Goal: Navigation & Orientation: Understand site structure

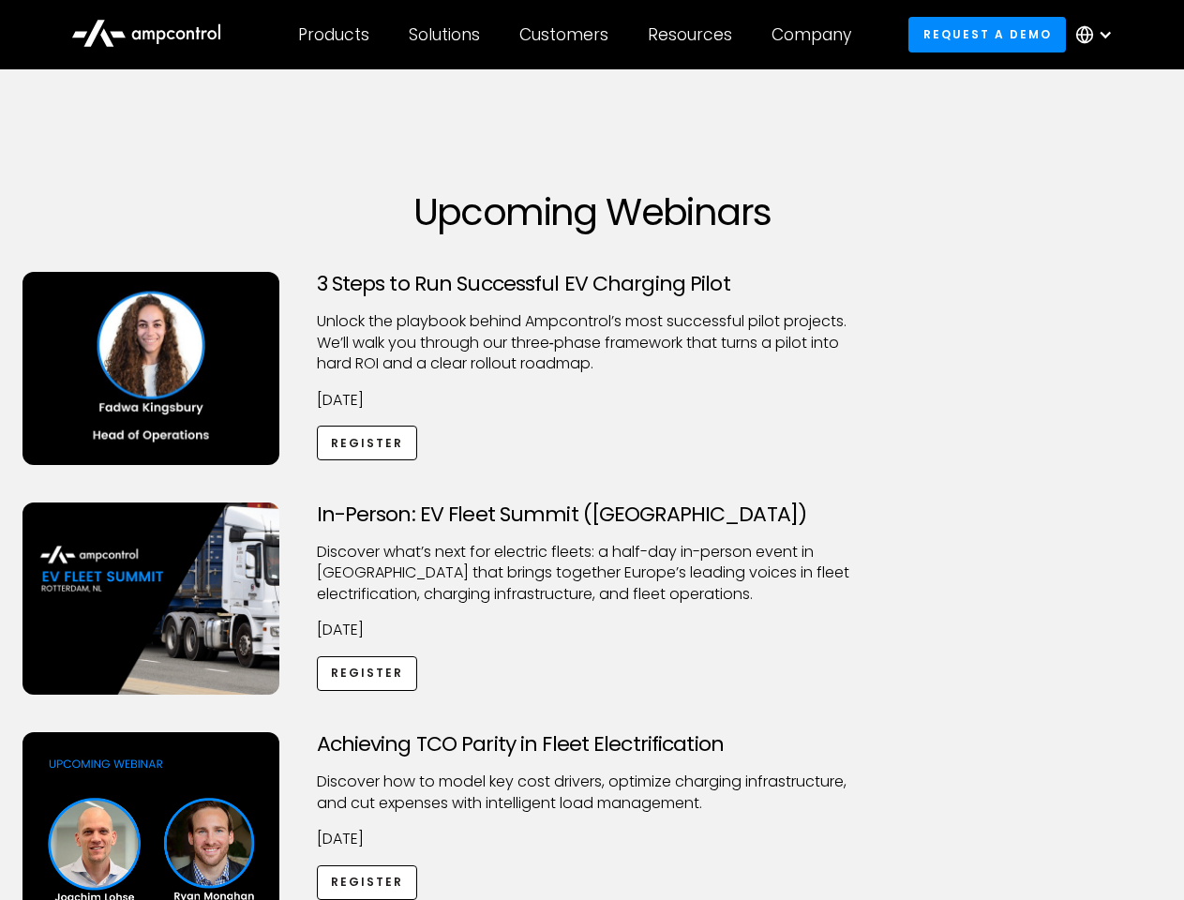
click at [577, 35] on div "Customers" at bounding box center [563, 34] width 89 height 21
click at [333, 35] on div "Products" at bounding box center [333, 34] width 71 height 21
click at [445, 35] on div "Solutions" at bounding box center [444, 34] width 71 height 21
click at [567, 35] on div "Customers" at bounding box center [563, 34] width 89 height 21
click at [694, 35] on div "Resources" at bounding box center [690, 34] width 84 height 21
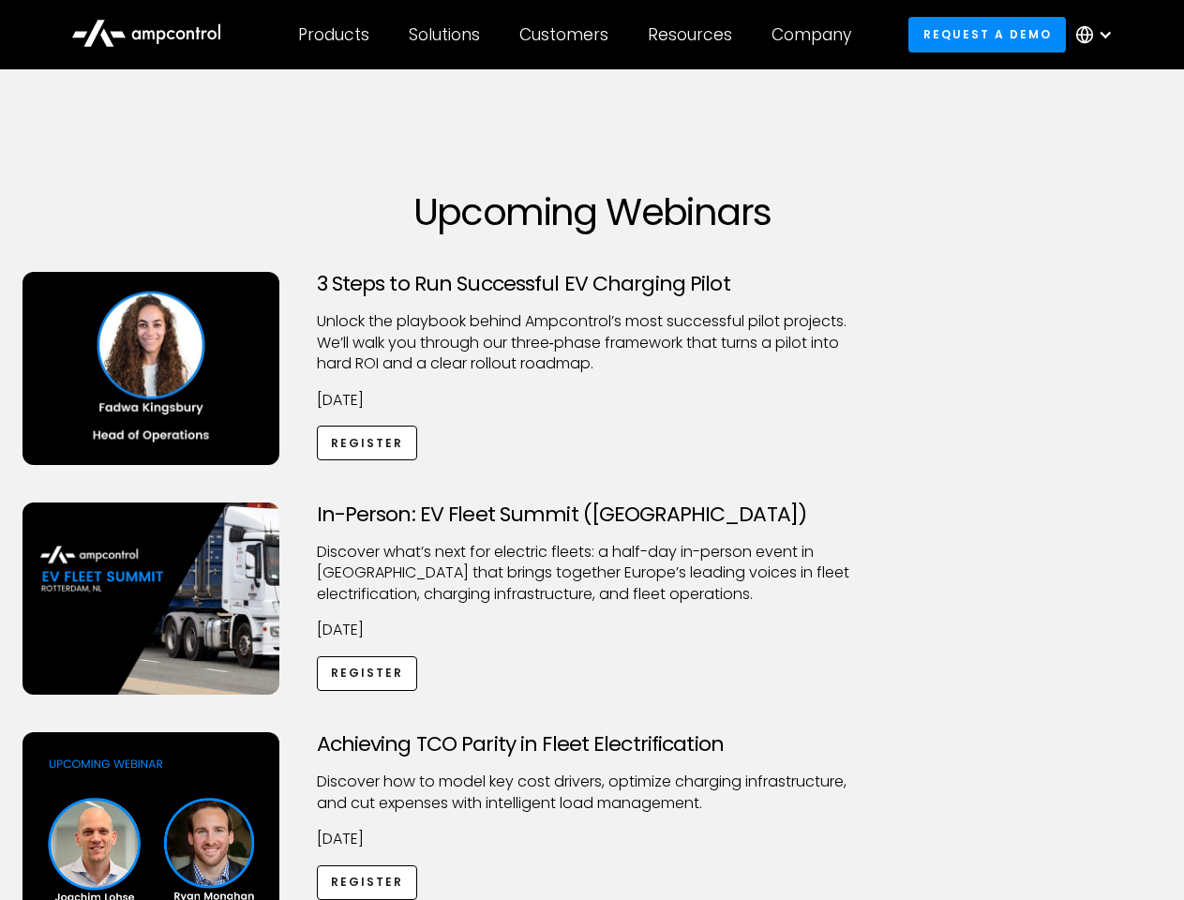
click at [818, 35] on div "Company" at bounding box center [812, 34] width 80 height 21
click at [1099, 35] on div at bounding box center [1105, 34] width 15 height 15
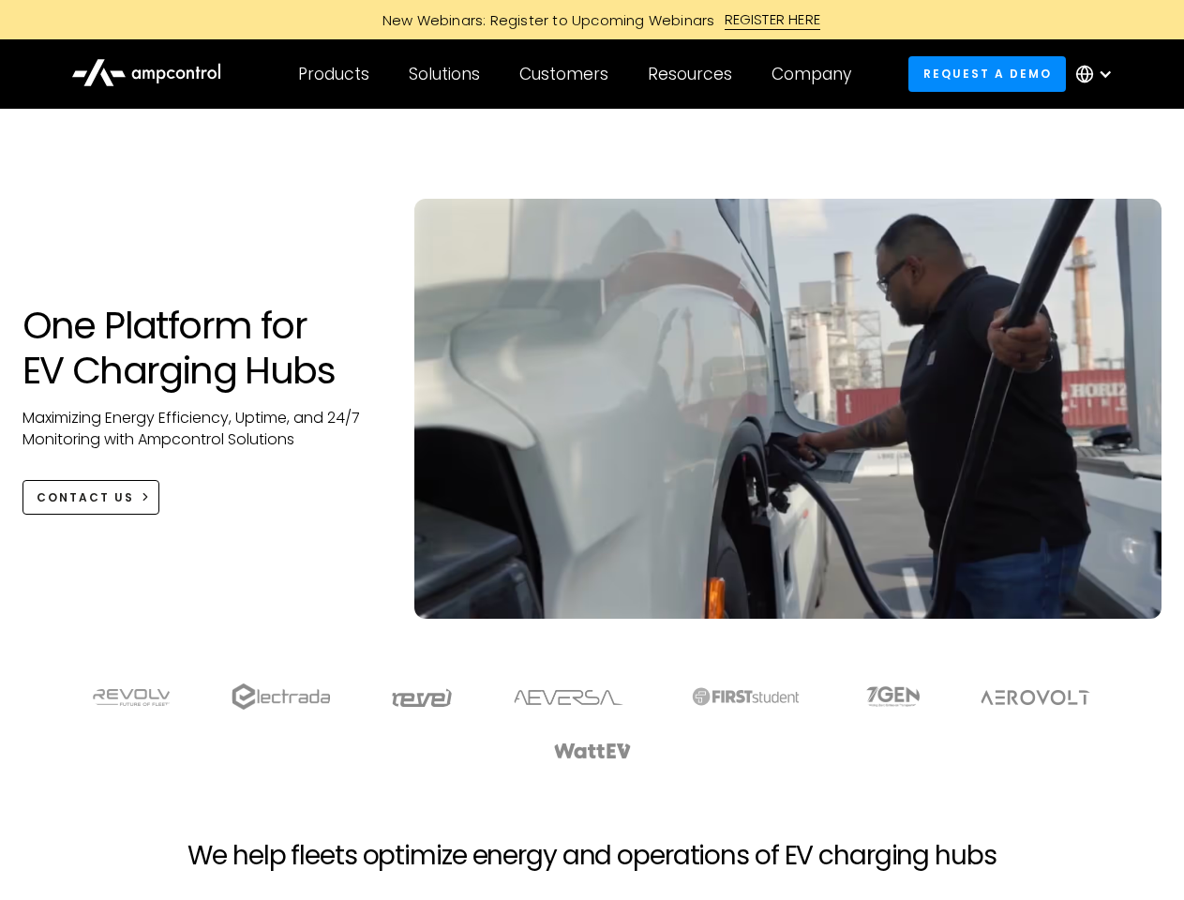
click at [577, 74] on div "Customers" at bounding box center [563, 74] width 89 height 21
click at [333, 74] on div "Products" at bounding box center [333, 74] width 71 height 21
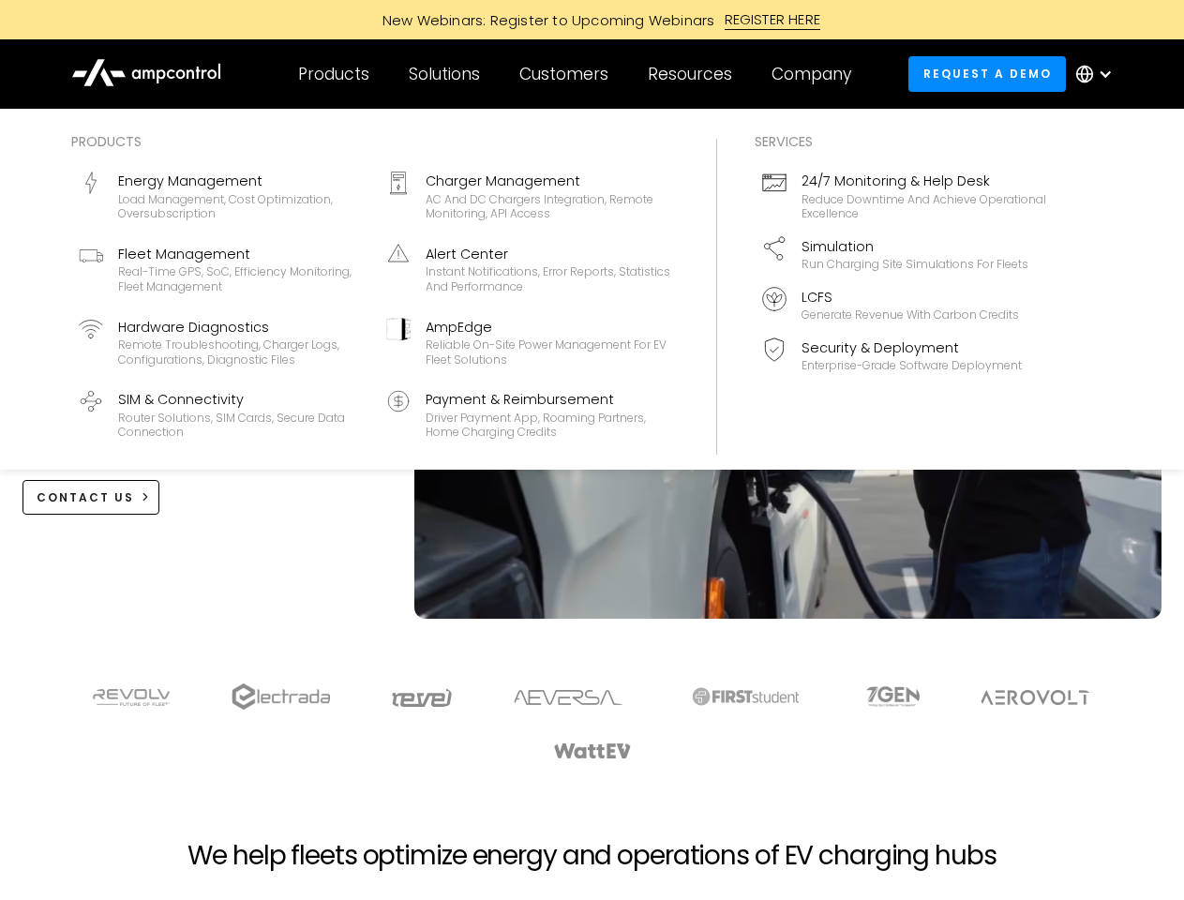
click at [445, 74] on div "Solutions" at bounding box center [444, 74] width 71 height 21
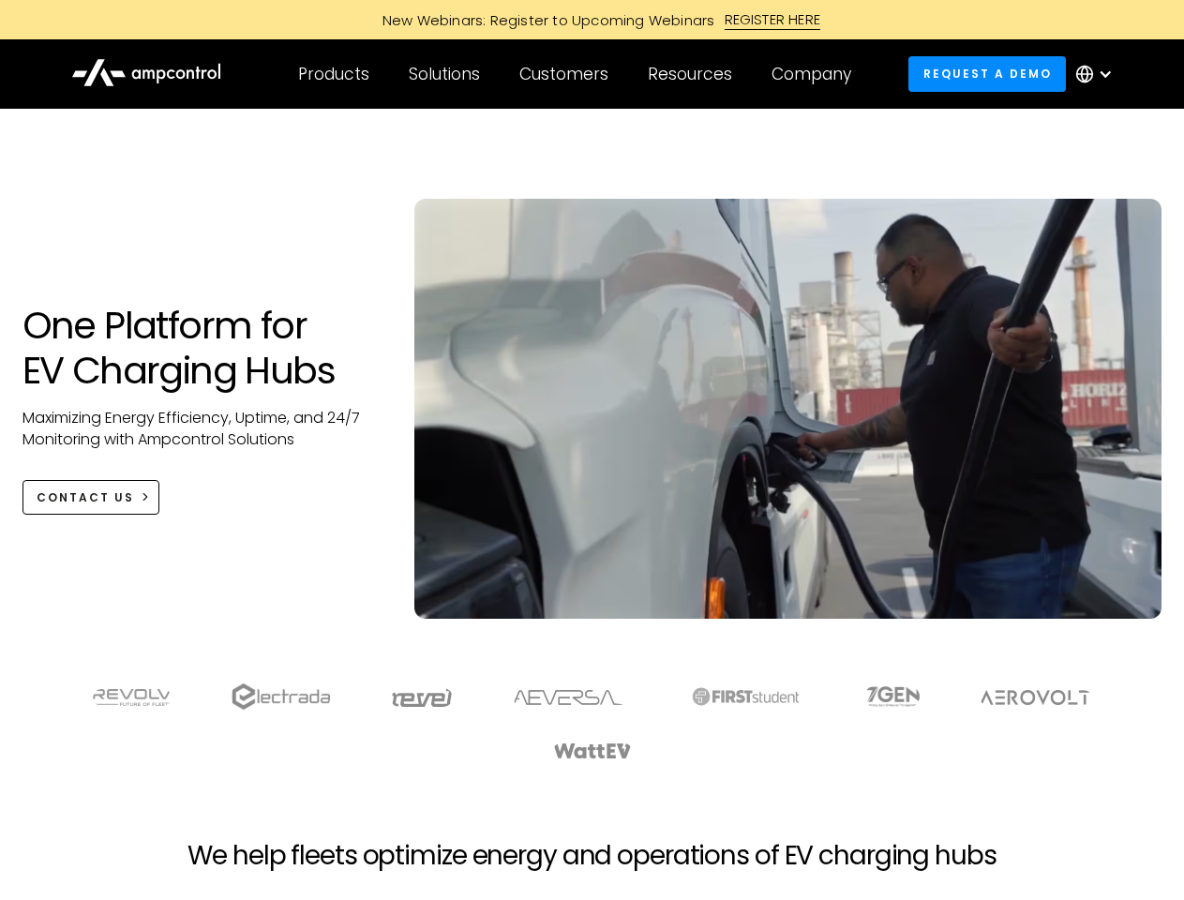
click at [567, 74] on div "Customers" at bounding box center [563, 74] width 89 height 21
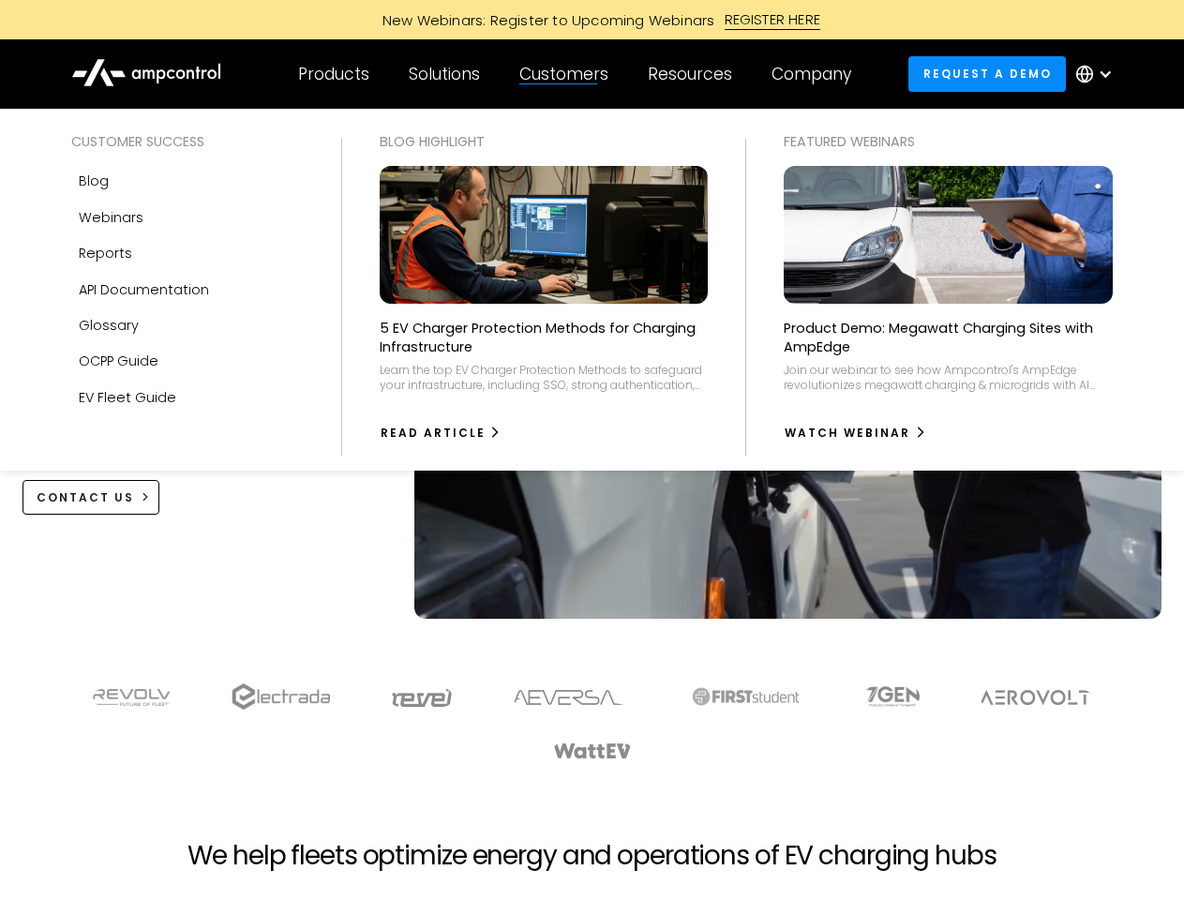
click at [694, 74] on div "Resources" at bounding box center [690, 74] width 84 height 21
click at [818, 74] on div "Company" at bounding box center [812, 74] width 80 height 21
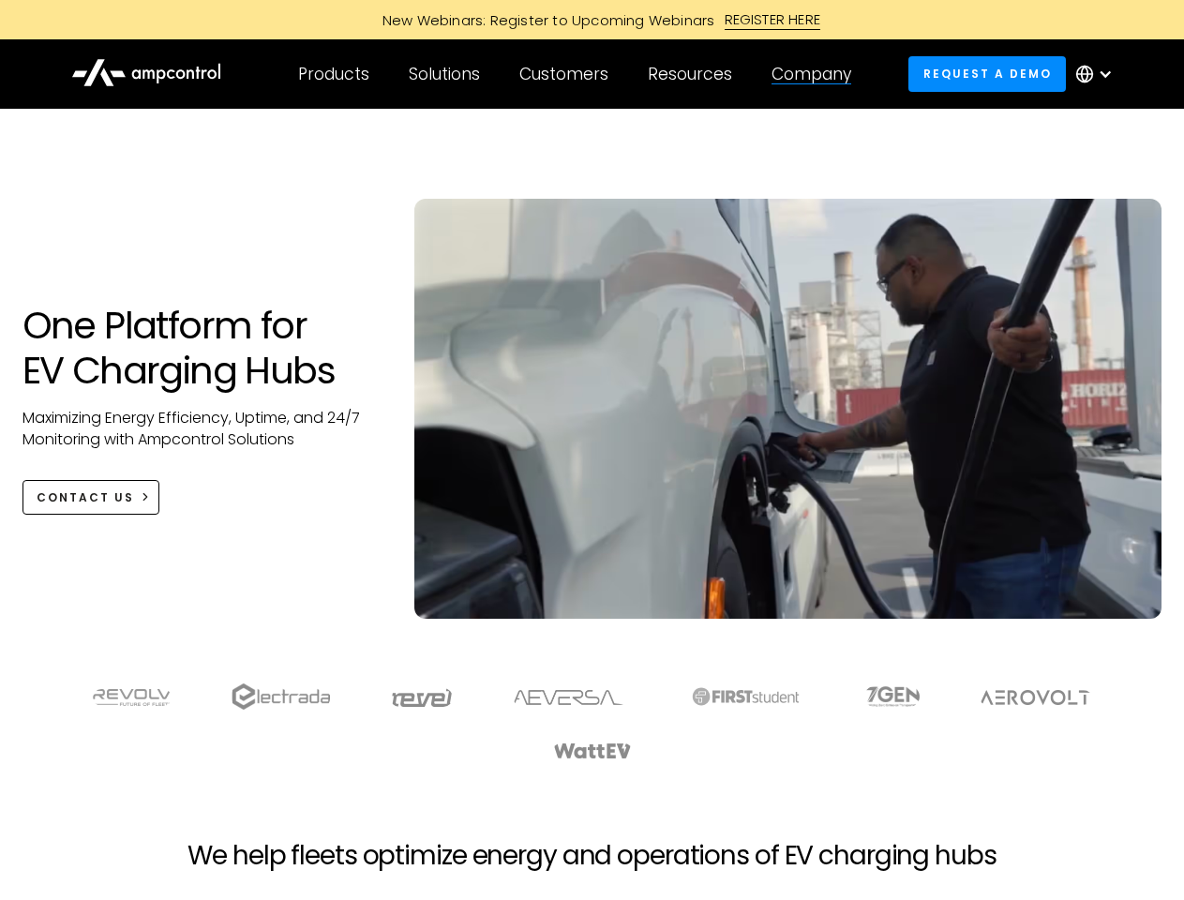
click at [1099, 74] on div at bounding box center [1105, 74] width 15 height 15
click at [577, 74] on div "Customers" at bounding box center [563, 74] width 89 height 21
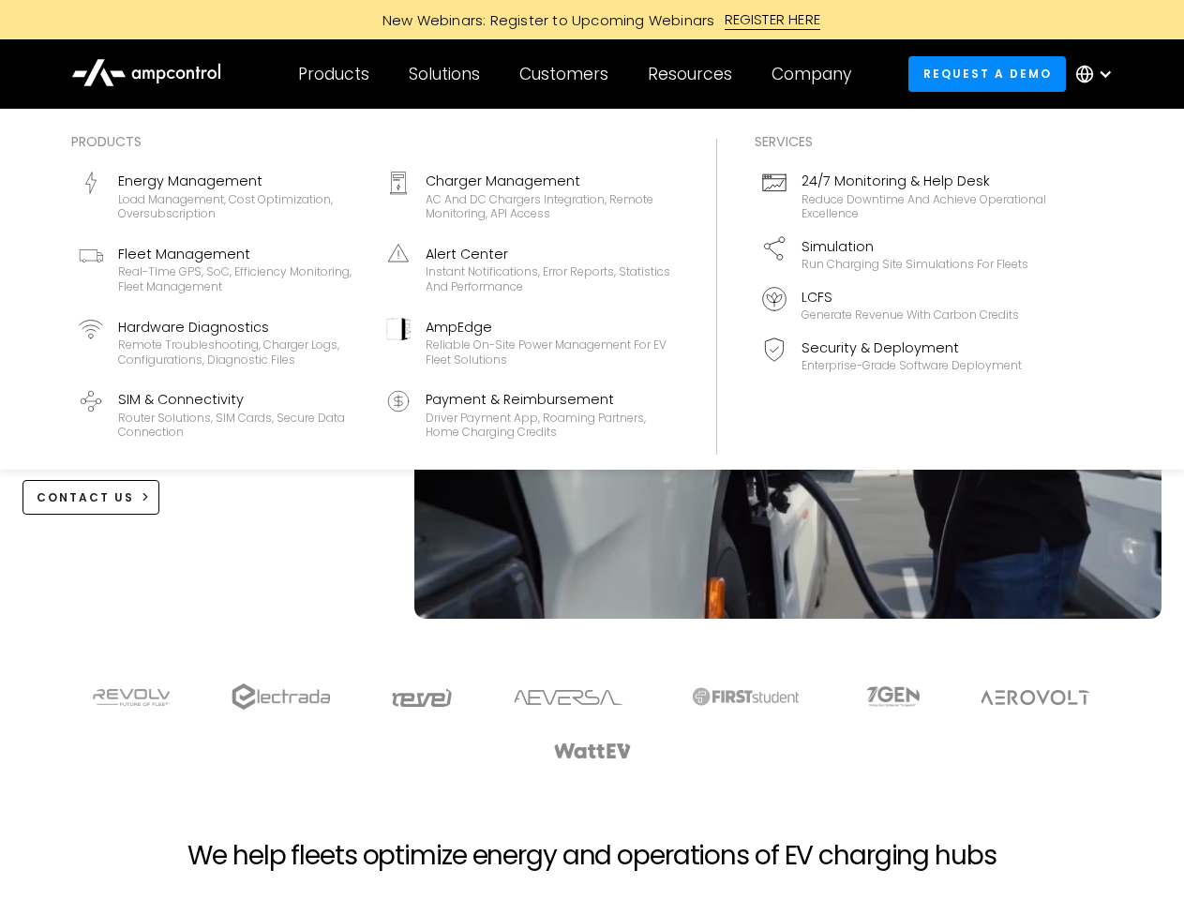
click at [333, 74] on div "Products" at bounding box center [333, 74] width 71 height 21
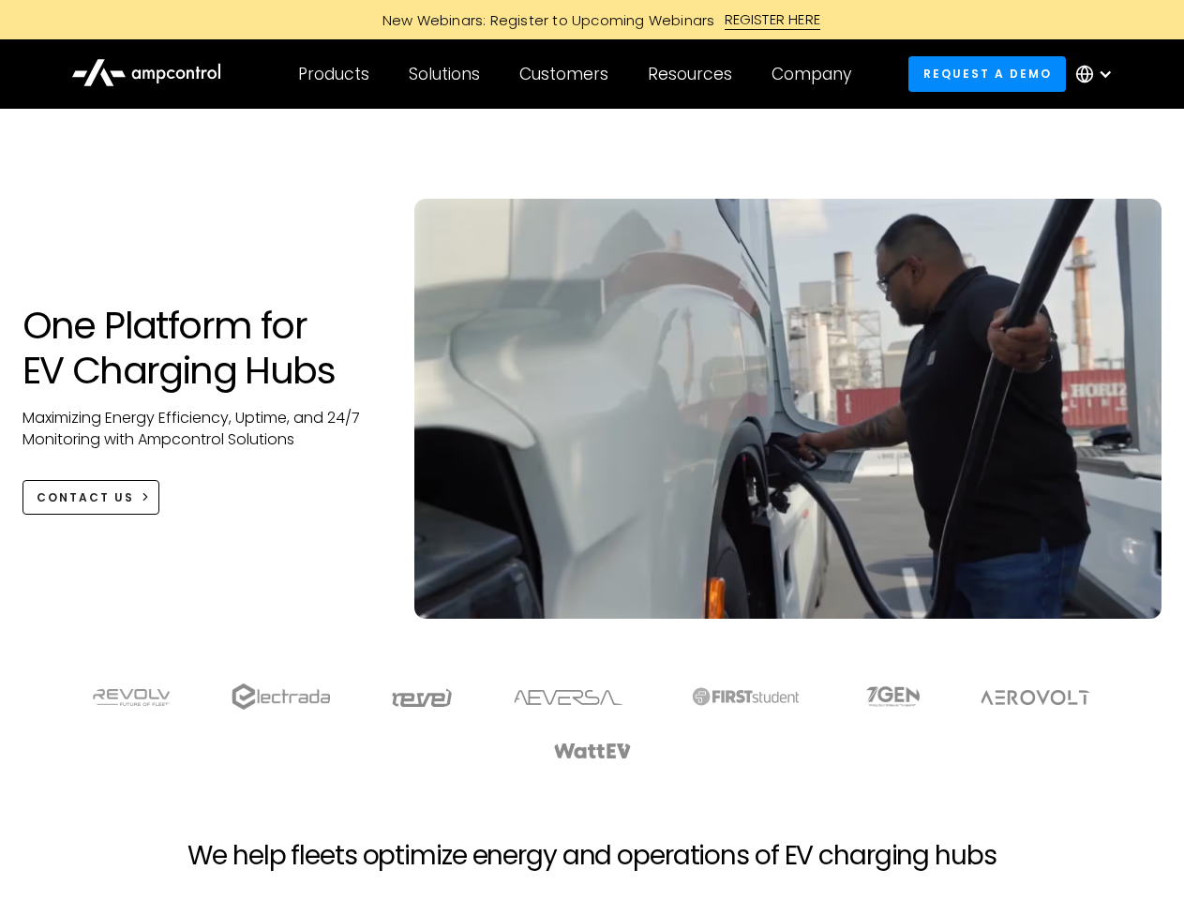
click at [445, 74] on div "Solutions" at bounding box center [444, 74] width 71 height 21
click at [567, 74] on div "Customers" at bounding box center [563, 74] width 89 height 21
click at [694, 74] on div "Resources" at bounding box center [690, 74] width 84 height 21
click at [818, 74] on div "Company" at bounding box center [812, 74] width 80 height 21
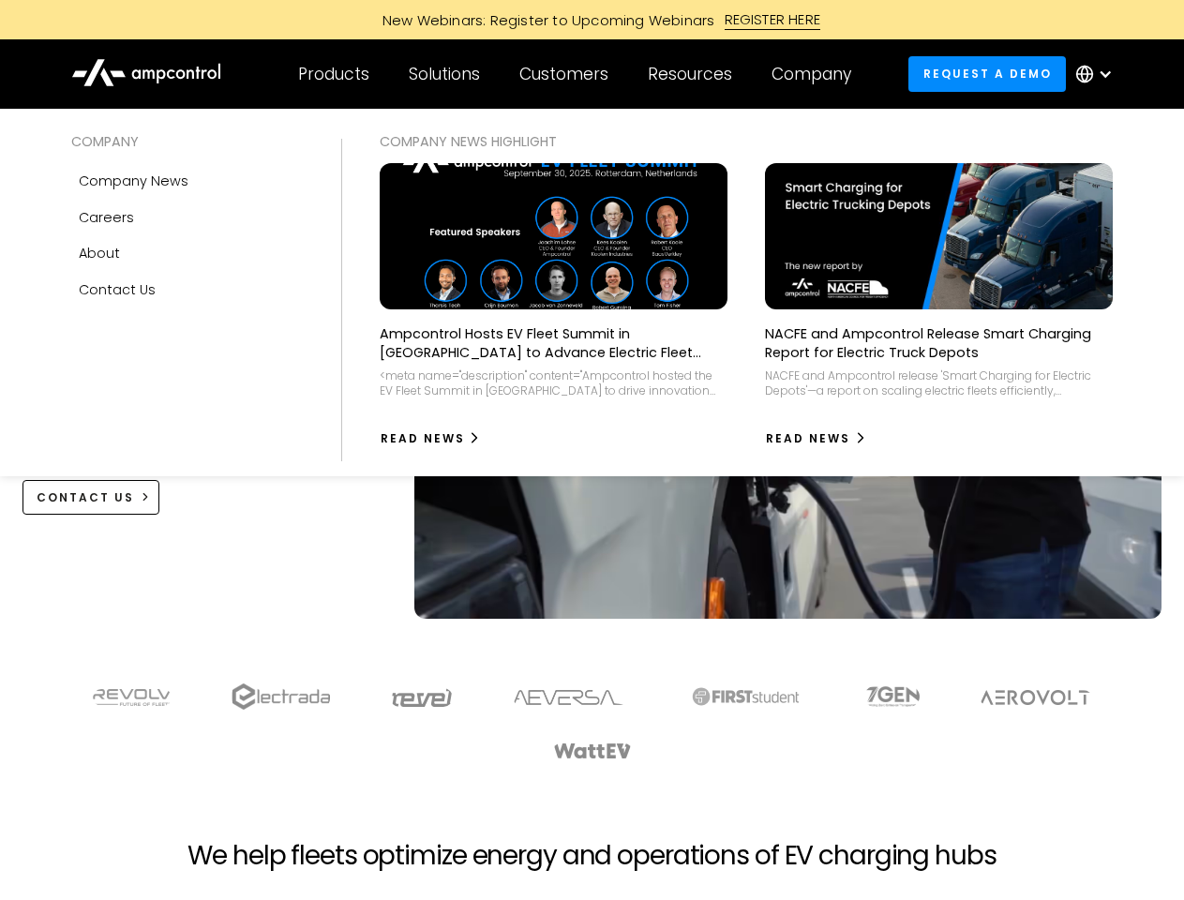
click at [1099, 74] on div at bounding box center [1105, 74] width 15 height 15
